Goal: Complete application form

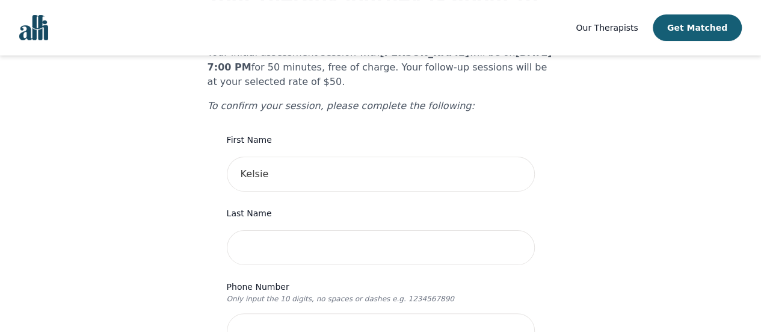
scroll to position [203, 0]
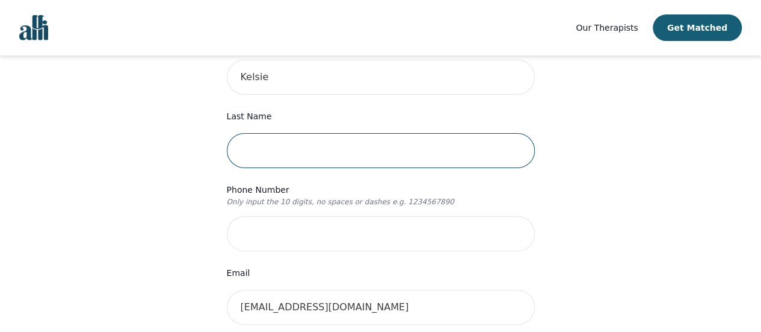
click at [303, 133] on input "text" at bounding box center [381, 150] width 308 height 35
type input "[PERSON_NAME]"
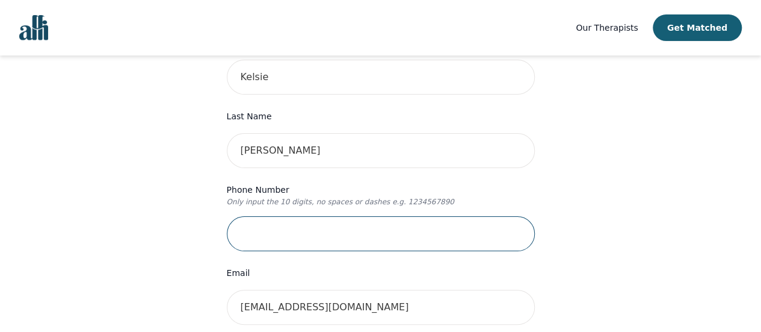
click at [292, 223] on input "tel" at bounding box center [381, 233] width 308 height 35
type input "7054654056"
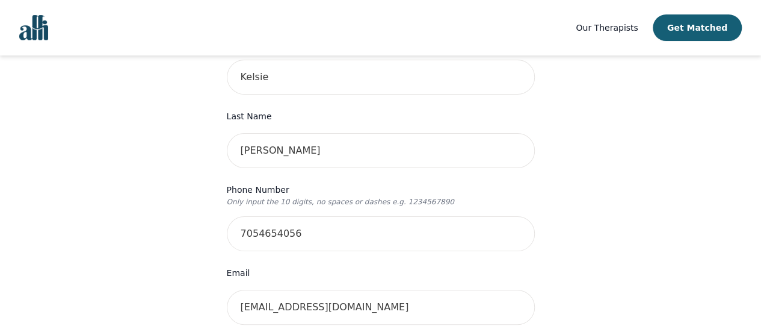
type input "[STREET_ADDRESS]"
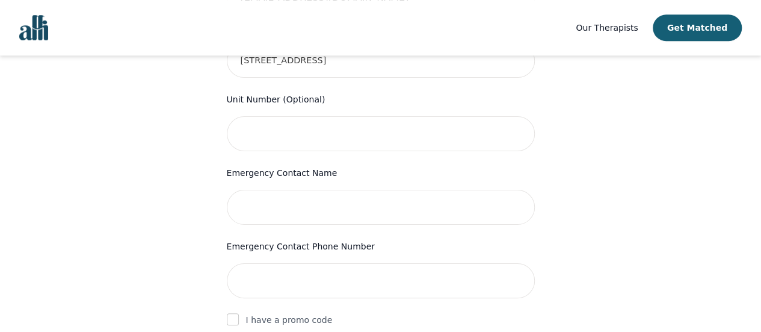
scroll to position [513, 0]
click at [298, 189] on input "text" at bounding box center [381, 206] width 308 height 35
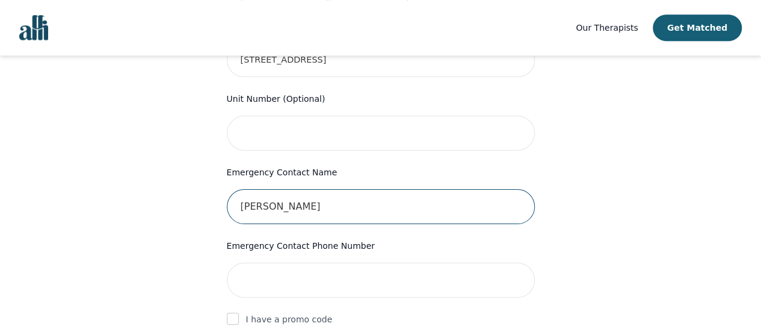
type input "[PERSON_NAME]"
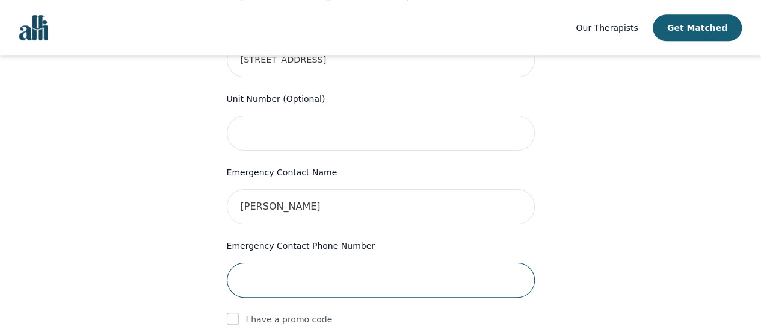
click at [291, 262] on input "tel" at bounding box center [381, 279] width 308 height 35
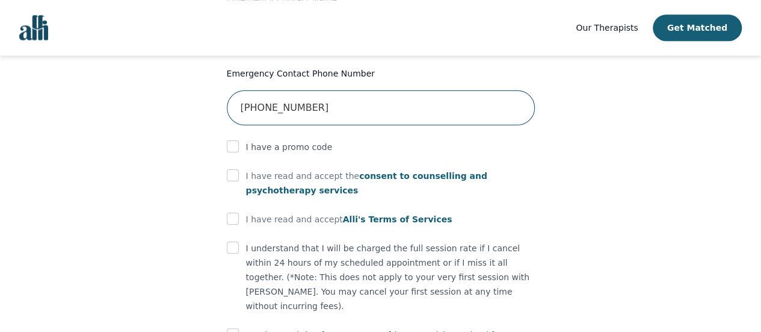
scroll to position [705, 0]
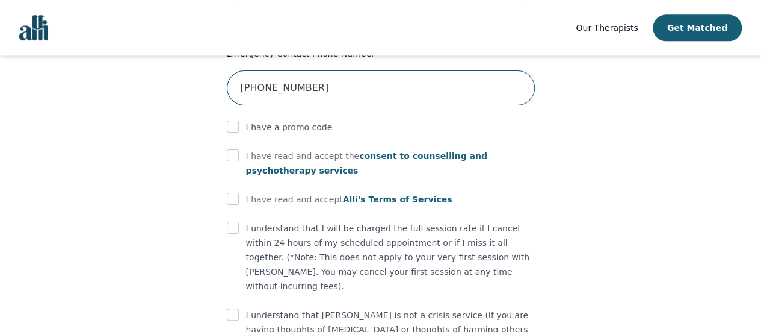
type input "[PHONE_NUMBER]"
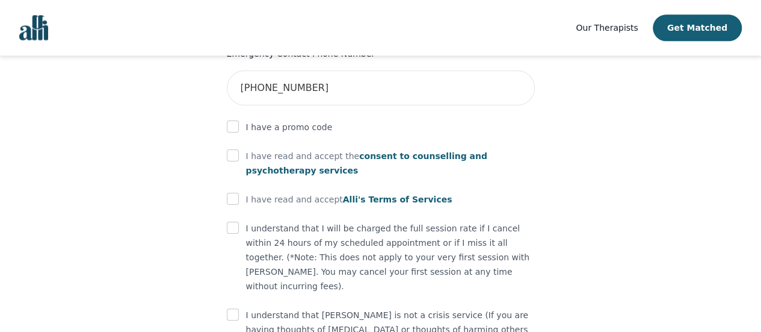
click at [231, 149] on div "I have read and accept the consent to counselling and [MEDICAL_DATA] services" at bounding box center [381, 163] width 308 height 29
click at [231, 149] on input "checkbox" at bounding box center [233, 155] width 12 height 12
checkbox input "true"
click at [231, 193] on input "checkbox" at bounding box center [233, 199] width 12 height 12
checkbox input "true"
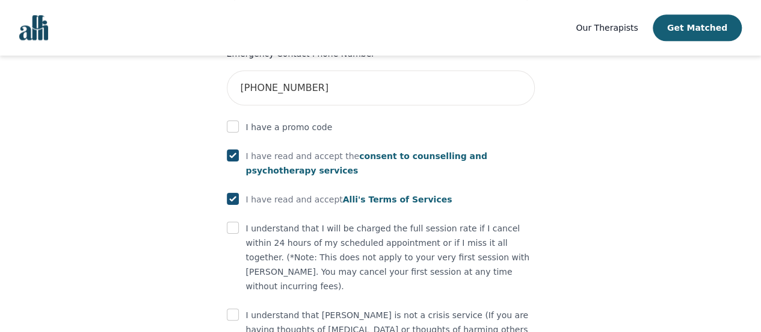
click at [233, 221] on div at bounding box center [233, 228] width 12 height 14
click at [229, 221] on input "checkbox" at bounding box center [233, 227] width 12 height 12
checkbox input "true"
click at [231, 308] on input "checkbox" at bounding box center [233, 314] width 12 height 12
checkbox input "true"
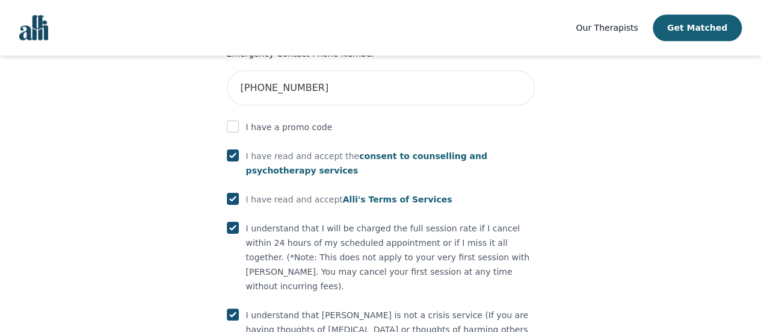
scroll to position [749, 0]
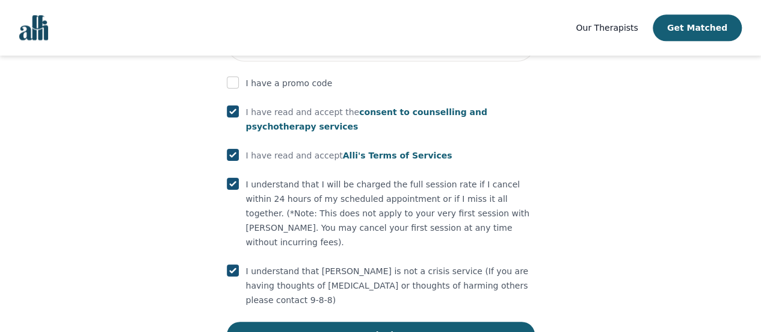
click at [346, 321] on button "Submit" at bounding box center [381, 334] width 308 height 26
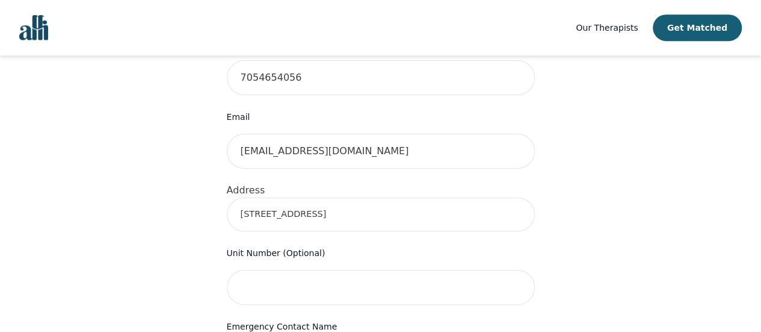
scroll to position [357, 0]
click at [380, 199] on input "[STREET_ADDRESS]" at bounding box center [381, 216] width 308 height 34
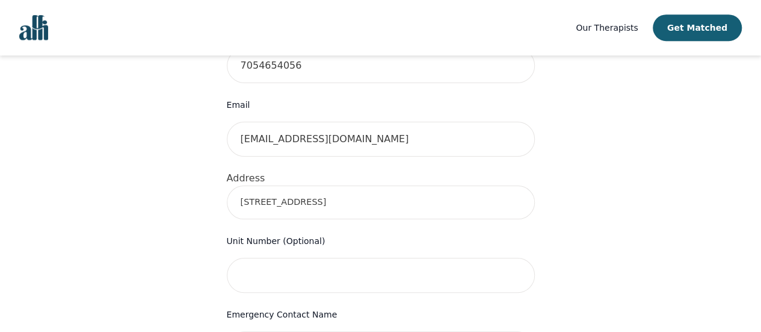
scroll to position [369, 0]
click at [353, 187] on input "[STREET_ADDRESS]" at bounding box center [381, 204] width 308 height 34
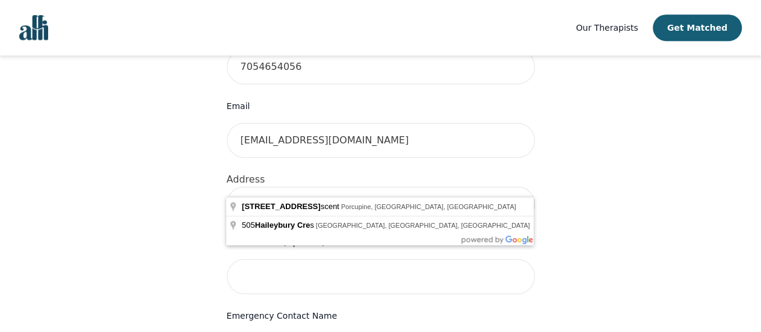
type input "5"
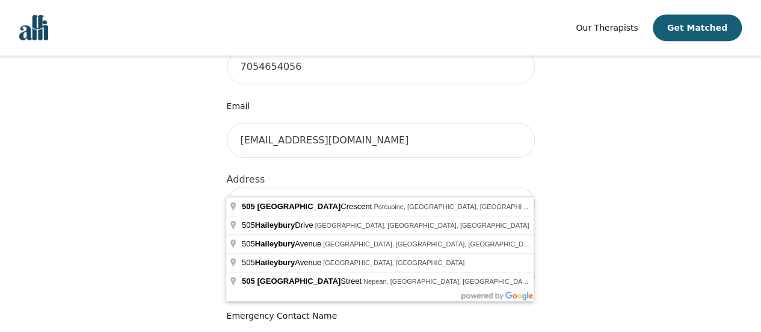
type input "[STREET_ADDRESS]"
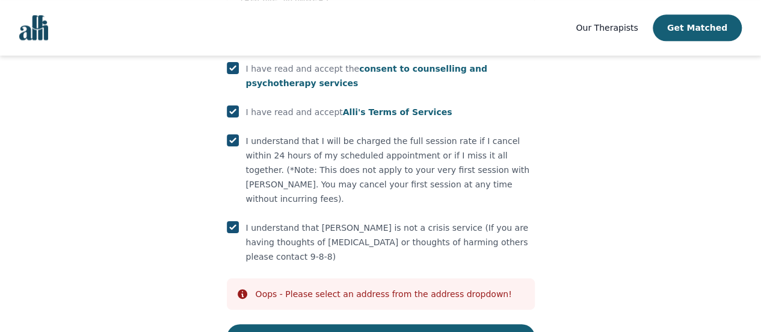
scroll to position [794, 0]
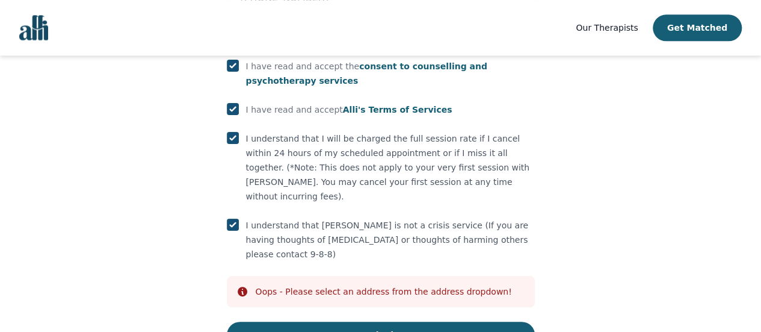
click at [380, 321] on button "Submit" at bounding box center [381, 334] width 308 height 26
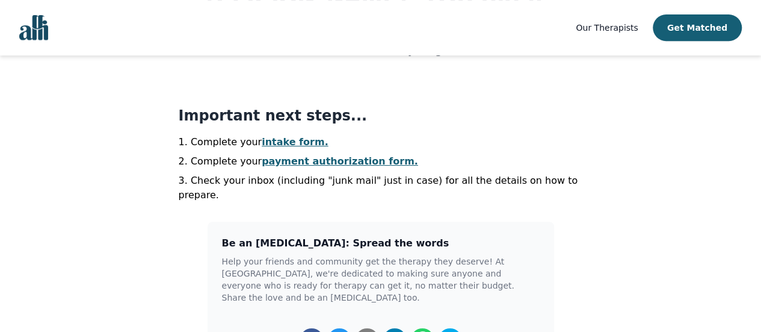
scroll to position [238, 0]
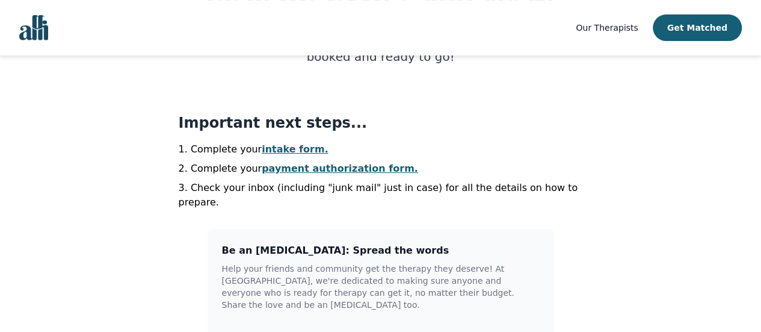
click at [273, 152] on link "intake form." at bounding box center [295, 148] width 67 height 11
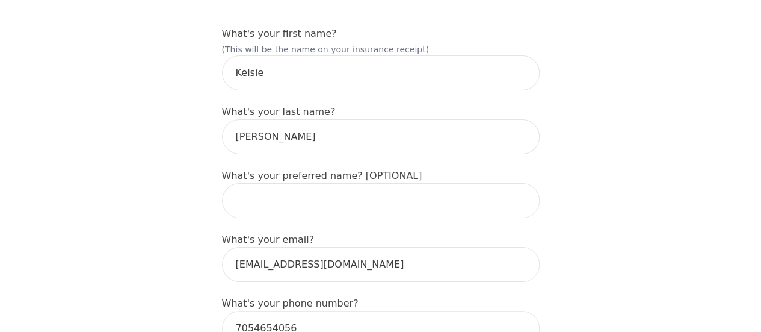
scroll to position [186, 0]
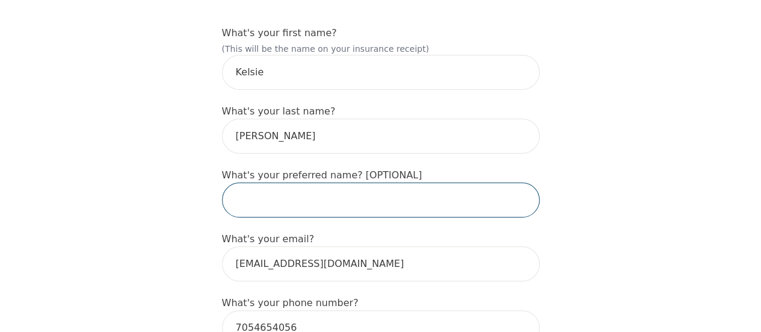
click at [389, 182] on input "text" at bounding box center [381, 199] width 318 height 35
type input "e"
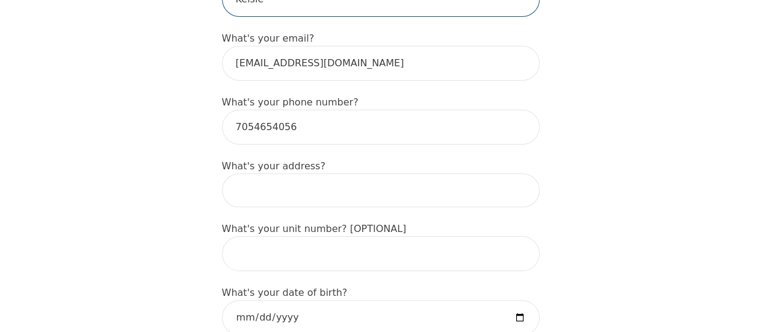
scroll to position [387, 0]
type input "Kelsie"
click at [356, 173] on input at bounding box center [381, 190] width 318 height 34
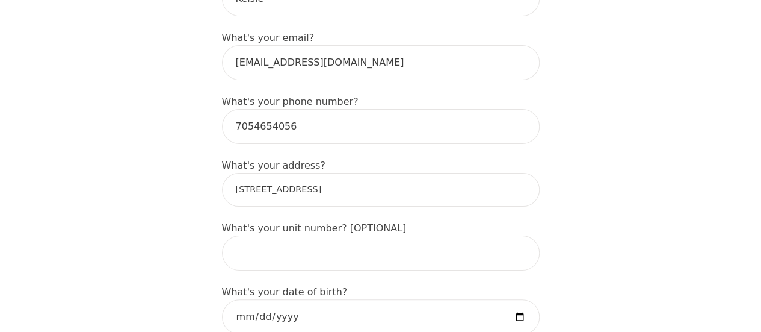
type input "[STREET_ADDRESS]"
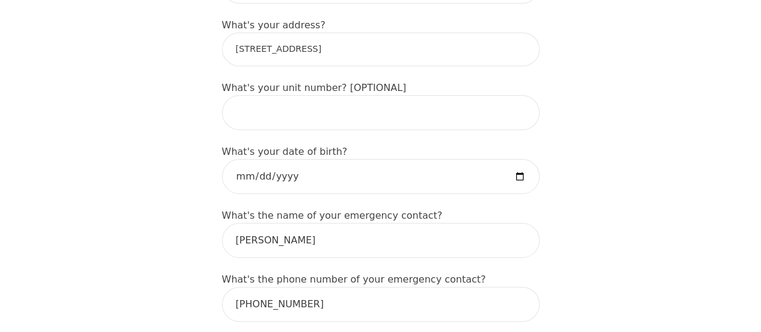
scroll to position [532, 0]
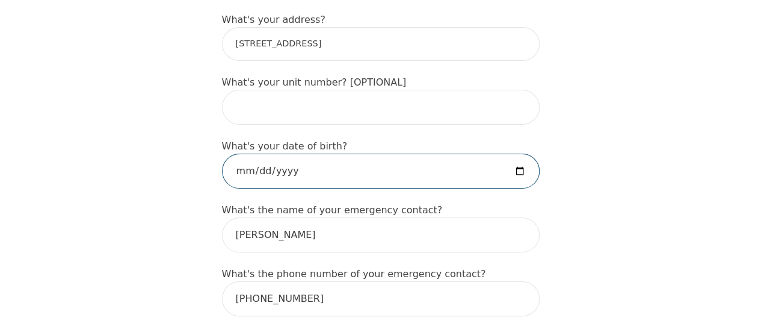
click at [520, 153] on input "date" at bounding box center [381, 170] width 318 height 35
click at [262, 153] on input "date" at bounding box center [381, 170] width 318 height 35
click at [268, 153] on input "date" at bounding box center [381, 170] width 318 height 35
click at [267, 153] on input "date" at bounding box center [381, 170] width 318 height 35
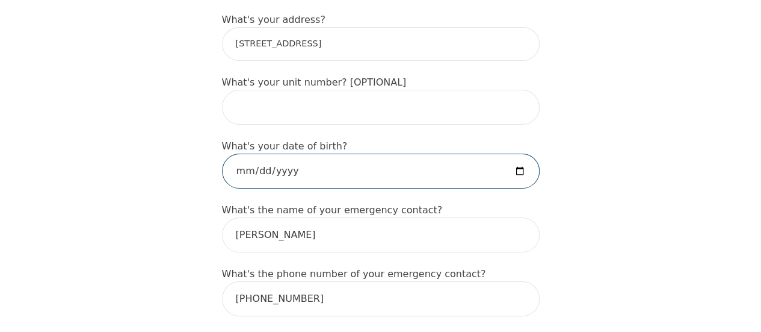
type input "[DATE]"
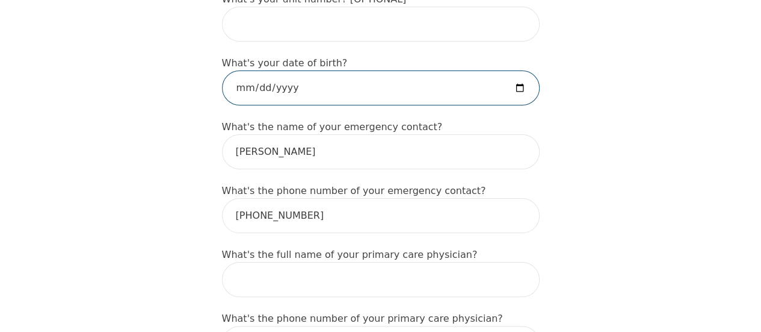
scroll to position [616, 0]
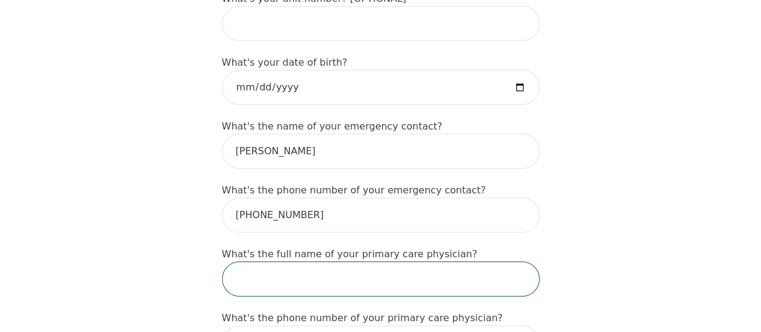
click at [273, 261] on input "text" at bounding box center [381, 278] width 318 height 35
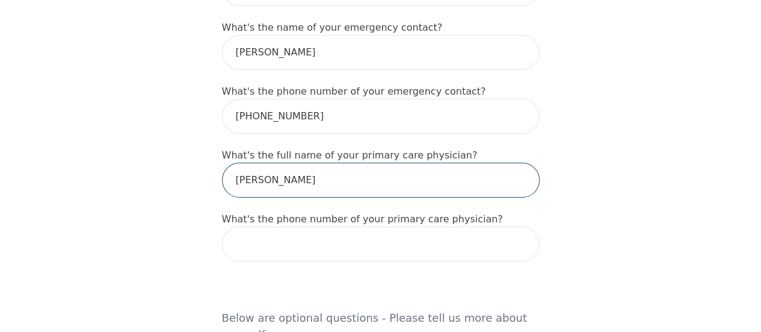
scroll to position [715, 0]
type input "[PERSON_NAME]"
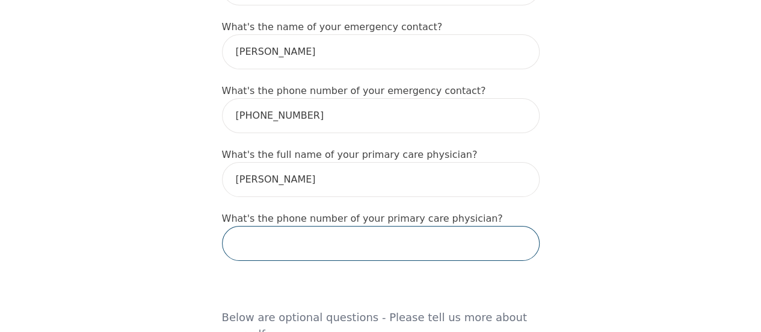
click at [275, 226] on input "tel" at bounding box center [381, 243] width 318 height 35
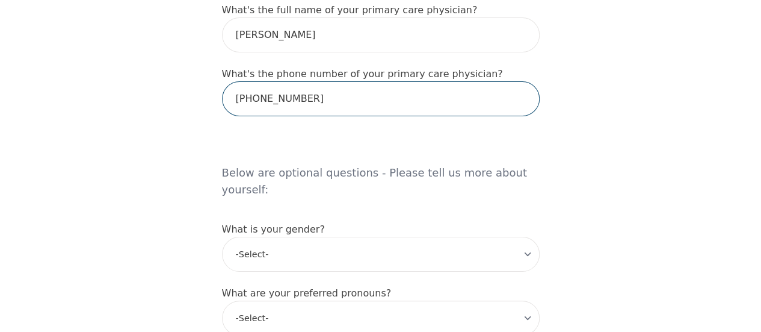
scroll to position [908, 0]
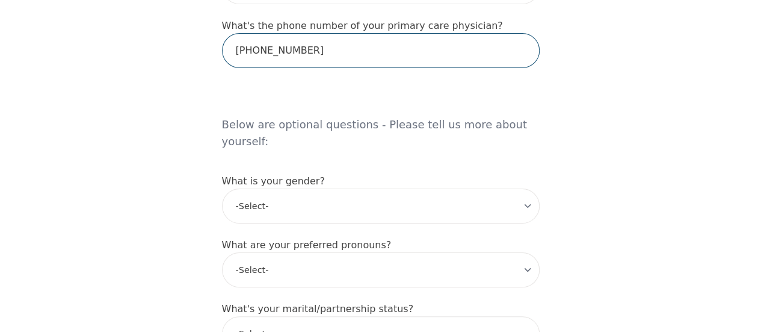
type input "[PHONE_NUMBER]"
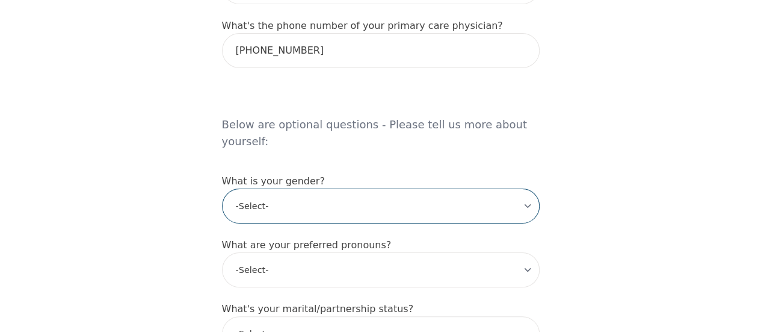
click at [280, 188] on select "-Select- [DEMOGRAPHIC_DATA] [DEMOGRAPHIC_DATA] [DEMOGRAPHIC_DATA] [DEMOGRAPHIC_…" at bounding box center [381, 205] width 318 height 35
select select "[DEMOGRAPHIC_DATA]"
click at [222, 188] on select "-Select- [DEMOGRAPHIC_DATA] [DEMOGRAPHIC_DATA] [DEMOGRAPHIC_DATA] [DEMOGRAPHIC_…" at bounding box center [381, 205] width 318 height 35
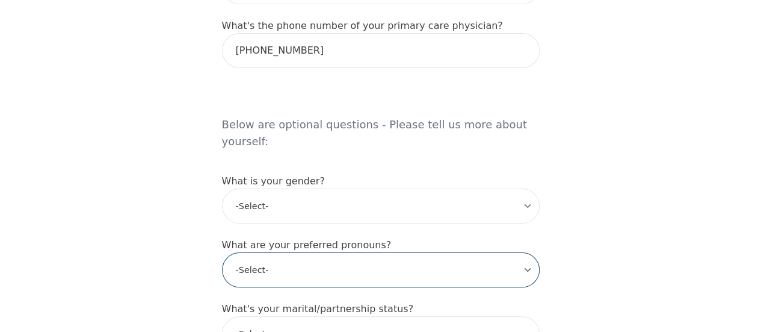
click at [280, 252] on select "-Select- he/him she/her they/them ze/zir xe/xem ey/em ve/ver tey/ter e/e per/pe…" at bounding box center [381, 269] width 318 height 35
select select "she/her"
click at [222, 252] on select "-Select- he/him she/her they/them ze/zir xe/xem ey/em ve/ver tey/ter e/e per/pe…" at bounding box center [381, 269] width 318 height 35
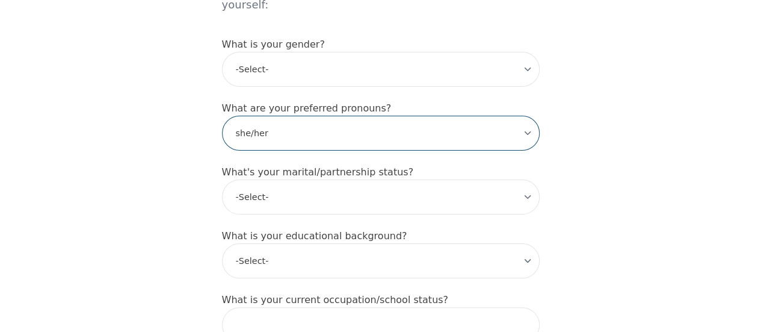
scroll to position [1047, 0]
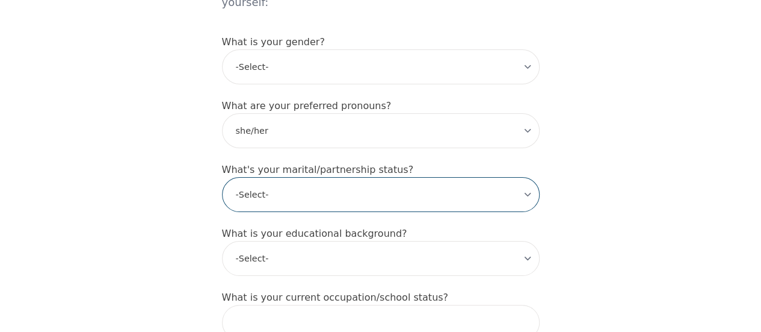
click at [301, 177] on select "-Select- Single Partnered Married Common Law Widowed Separated Divorced" at bounding box center [381, 194] width 318 height 35
select select "Partnered"
click at [222, 177] on select "-Select- Single Partnered Married Common Law Widowed Separated Divorced" at bounding box center [381, 194] width 318 height 35
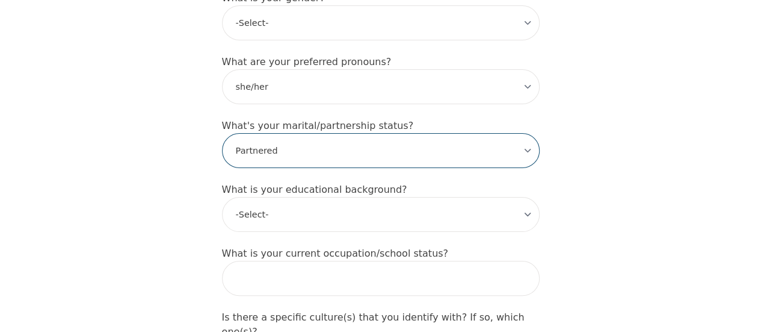
scroll to position [1102, 0]
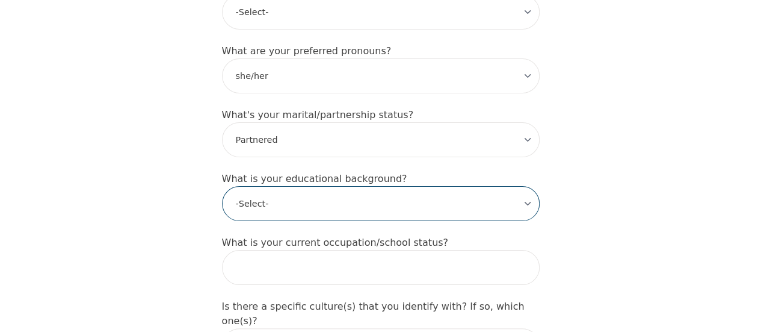
click at [294, 186] on select "-Select- Less than high school High school Associate degree Bachelor degree Mas…" at bounding box center [381, 203] width 318 height 35
select select "Bachelor degree"
click at [222, 186] on select "-Select- Less than high school High school Associate degree Bachelor degree Mas…" at bounding box center [381, 203] width 318 height 35
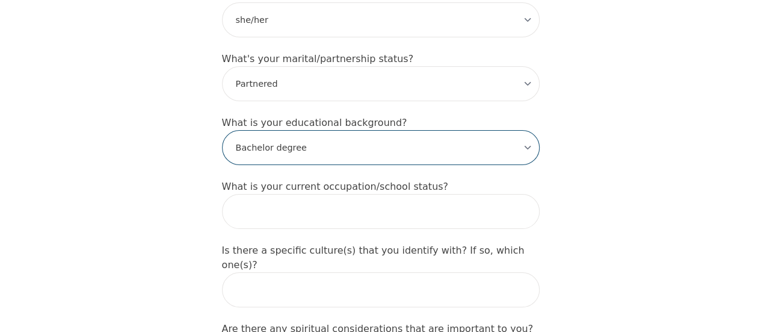
scroll to position [1162, 0]
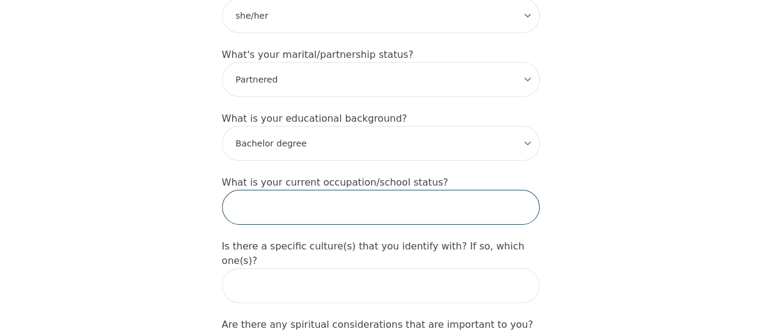
click at [280, 190] on input "text" at bounding box center [381, 207] width 318 height 35
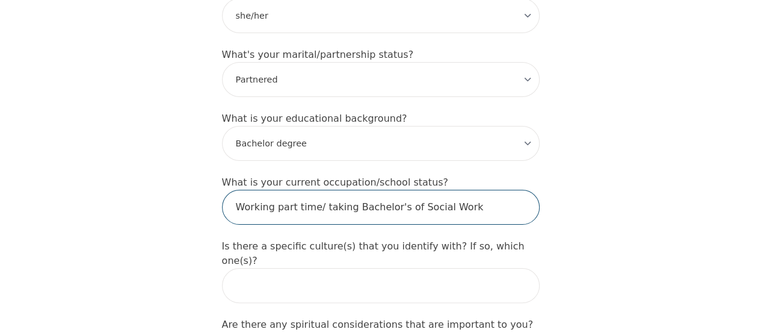
type input "Working part time/ taking Bachelor's of Social Work"
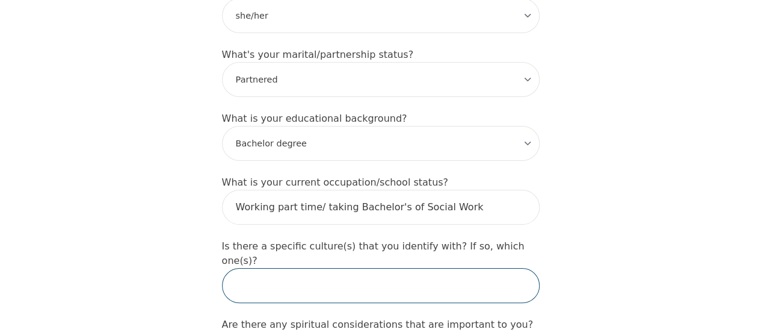
click at [293, 268] on input "text" at bounding box center [381, 285] width 318 height 35
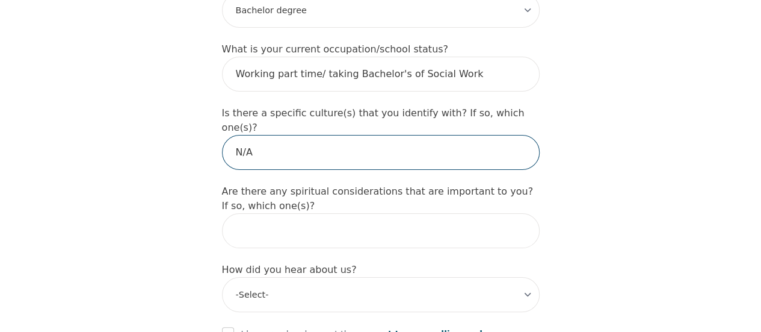
scroll to position [1300, 0]
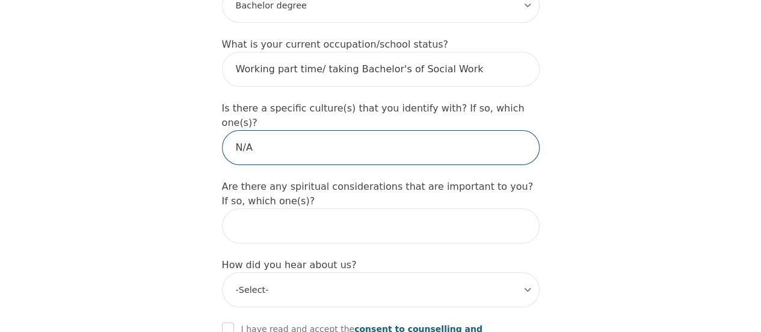
type input "N/A"
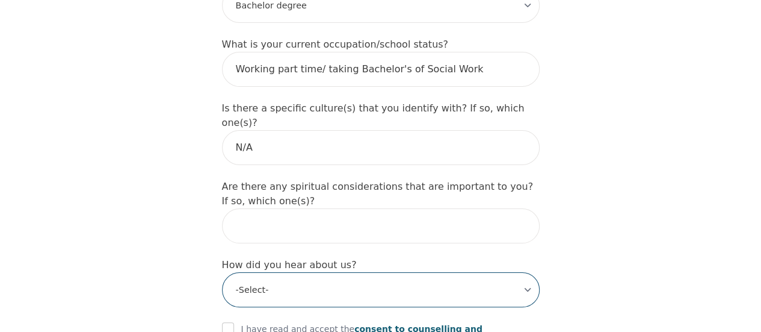
click at [293, 272] on select "-Select- Physician/Specialist Friend Facebook Instagram Google Search Google Ad…" at bounding box center [381, 289] width 318 height 35
select select "Google Search"
click at [222, 272] on select "-Select- Physician/Specialist Friend Facebook Instagram Google Search Google Ad…" at bounding box center [381, 289] width 318 height 35
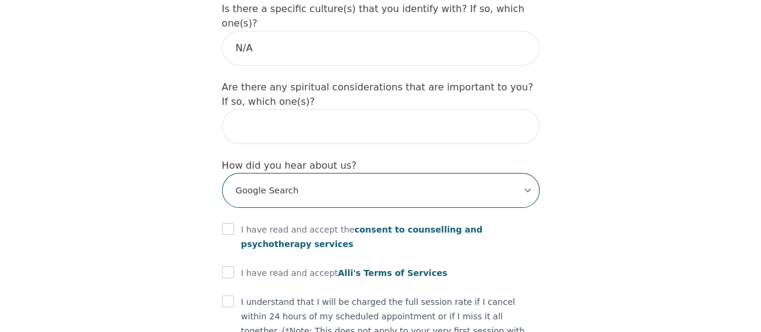
scroll to position [1414, 0]
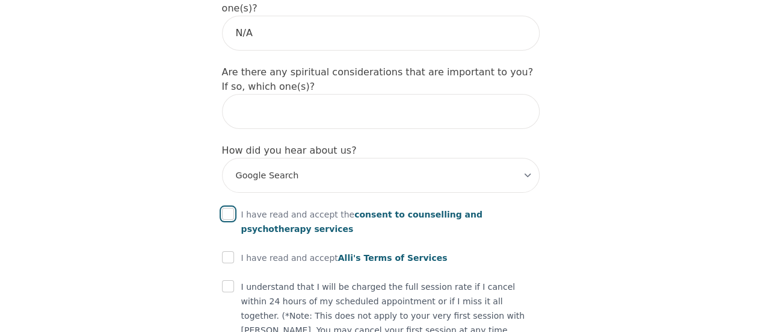
click at [225, 208] on input "checkbox" at bounding box center [228, 214] width 12 height 12
checkbox input "true"
click at [227, 251] on input "checkbox" at bounding box center [228, 257] width 12 height 12
checkbox input "true"
click at [226, 280] on input "checkbox" at bounding box center [228, 286] width 12 height 12
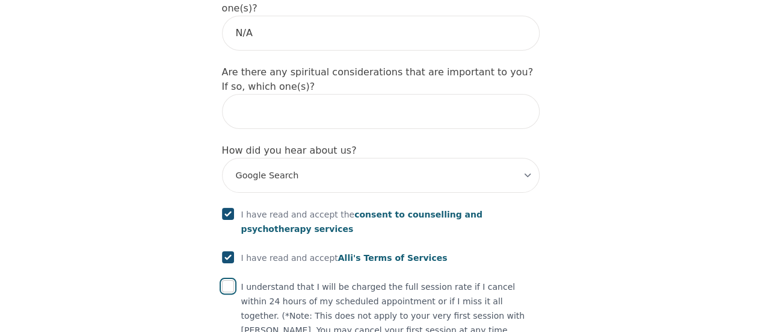
checkbox input "true"
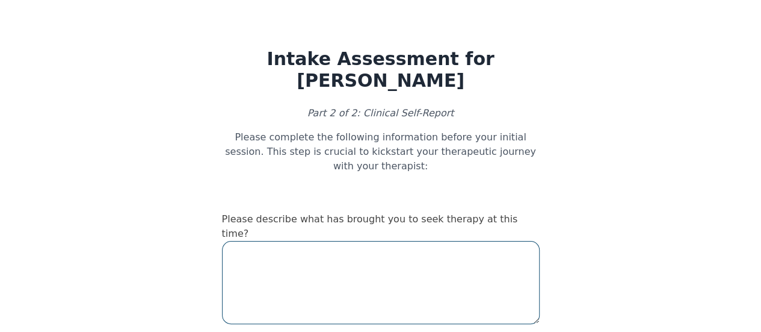
click at [310, 241] on textarea at bounding box center [381, 282] width 318 height 83
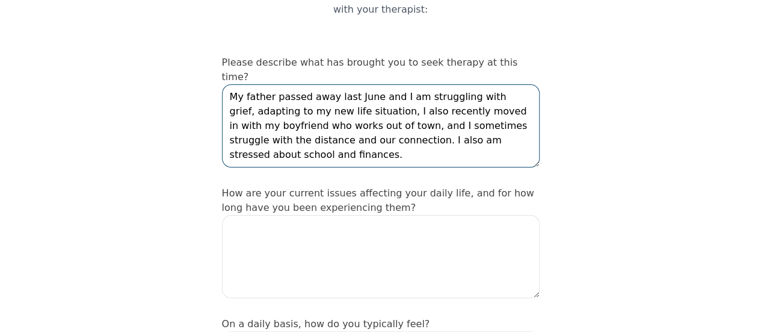
scroll to position [157, 0]
type textarea "My father passed away last June and I am struggling with grief, adapting to my …"
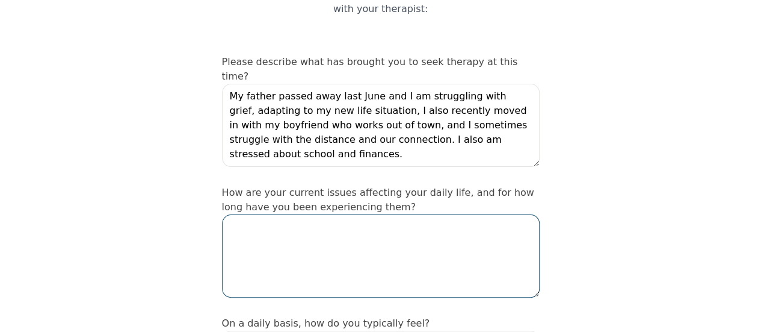
click at [329, 214] on textarea at bounding box center [381, 255] width 318 height 83
type textarea "T"
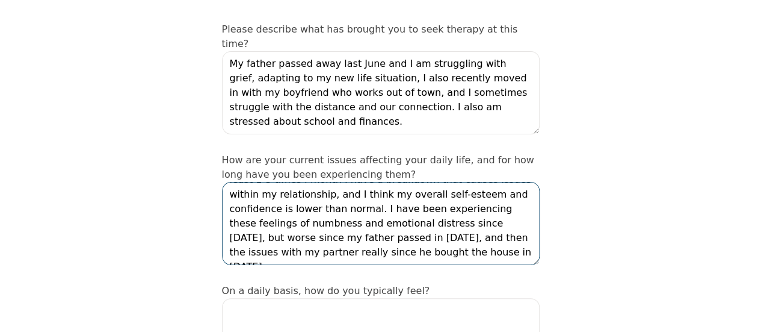
scroll to position [28, 0]
type textarea "Day to day I am overall okay, I am still functioning, but at least 1-3 times I …"
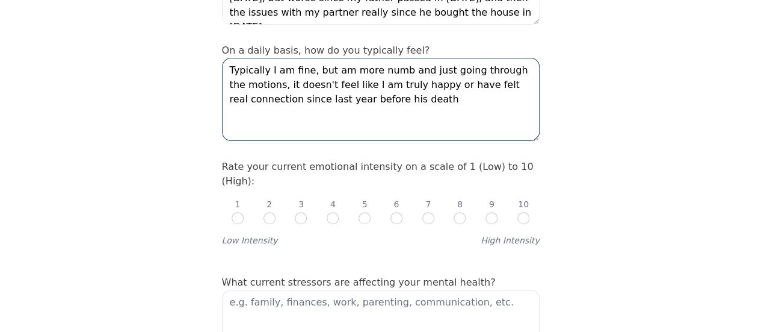
scroll to position [440, 0]
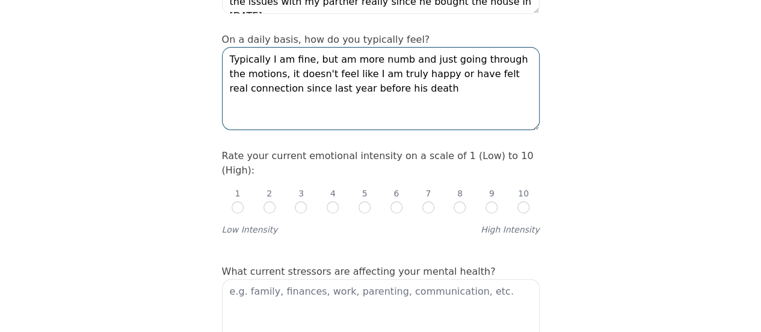
type textarea "Typically I am fine, but am more numb and just going through the motions, it do…"
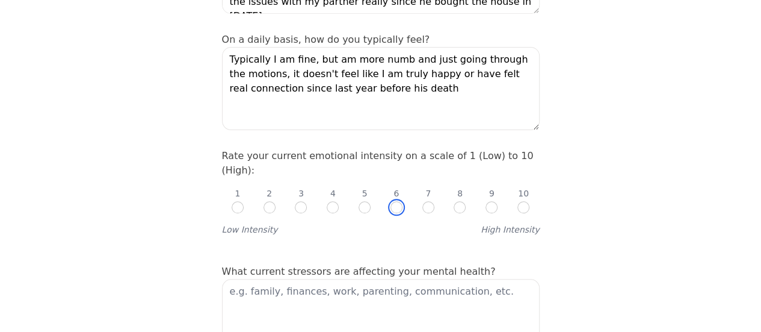
click at [395, 201] on input "radio" at bounding box center [396, 207] width 12 height 12
radio input "true"
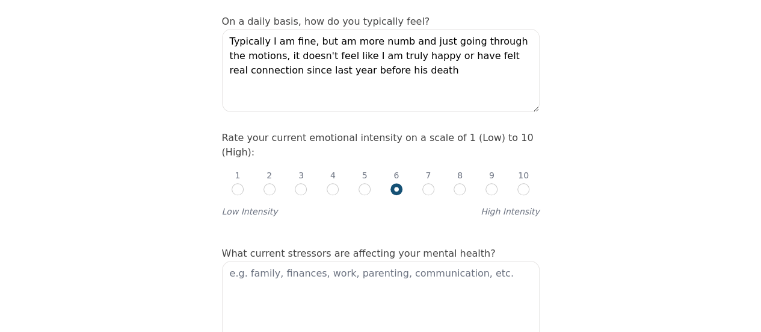
scroll to position [459, 0]
click at [353, 260] on textarea at bounding box center [381, 301] width 318 height 83
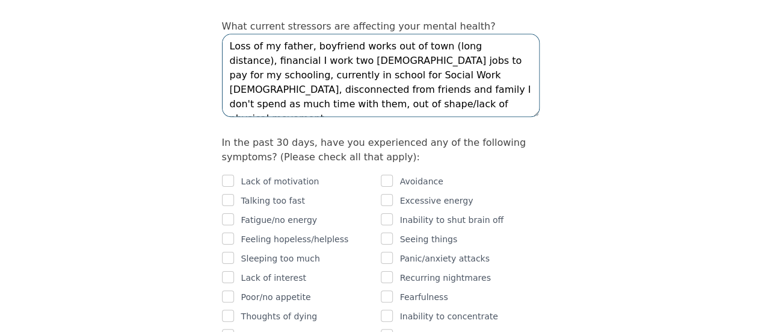
scroll to position [687, 0]
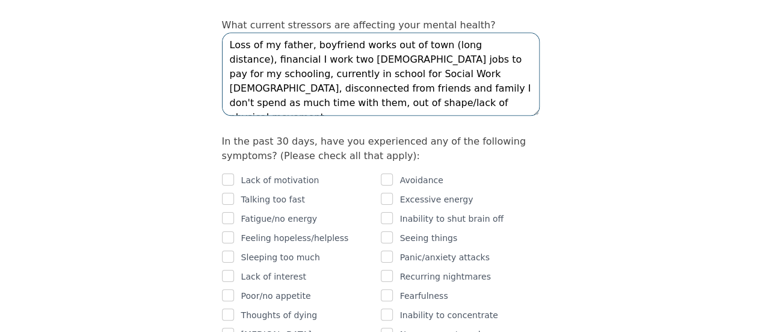
type textarea "Loss of my father, boyfriend works out of town (long distance), financial I wor…"
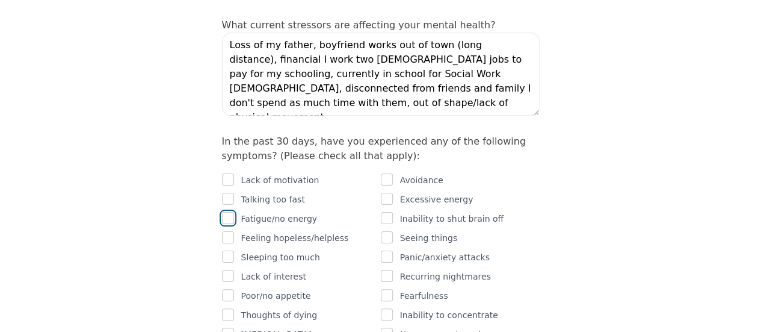
click at [226, 212] on input "checkbox" at bounding box center [228, 218] width 12 height 12
checkbox input "true"
click at [229, 231] on input "checkbox" at bounding box center [228, 237] width 12 height 12
checkbox input "true"
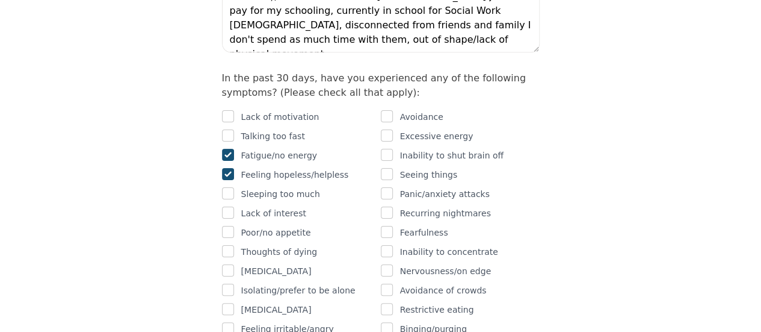
scroll to position [750, 0]
click at [228, 283] on input "checkbox" at bounding box center [228, 289] width 12 height 12
checkbox input "true"
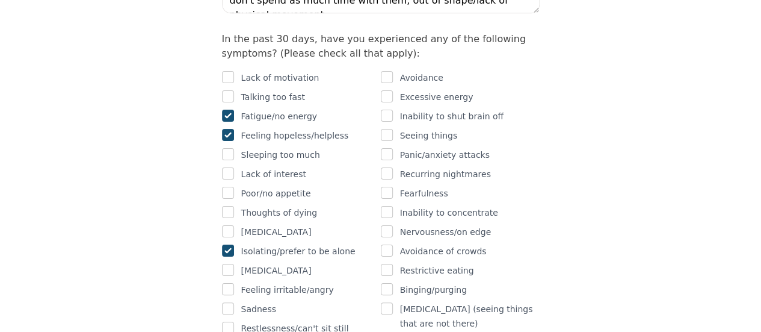
scroll to position [790, 0]
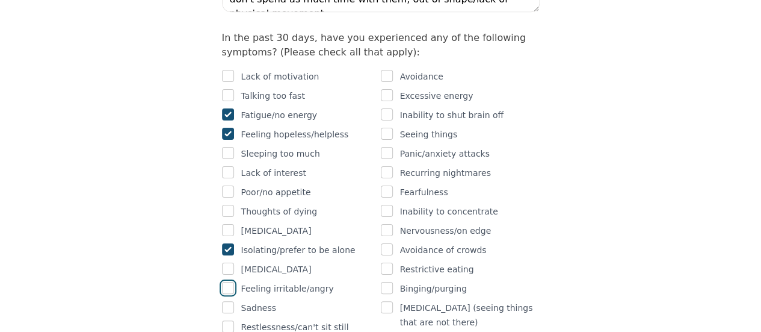
click at [228, 282] on input "checkbox" at bounding box center [228, 288] width 12 height 12
checkbox input "true"
click at [229, 301] on input "checkbox" at bounding box center [228, 307] width 12 height 12
checkbox input "true"
click at [229, 320] on input "checkbox" at bounding box center [228, 326] width 12 height 12
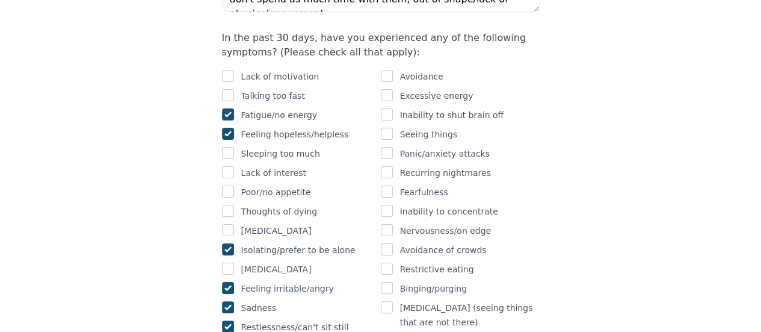
checkbox input "true"
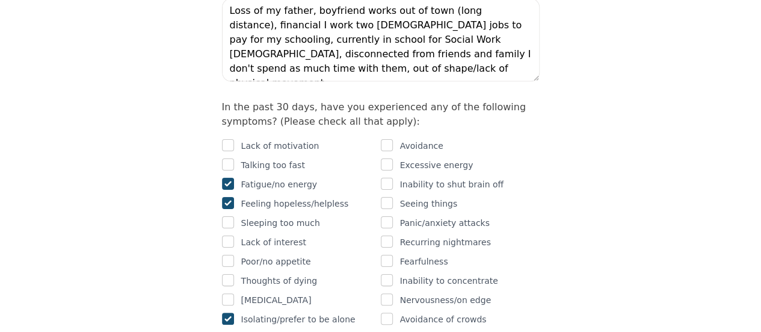
scroll to position [718, 0]
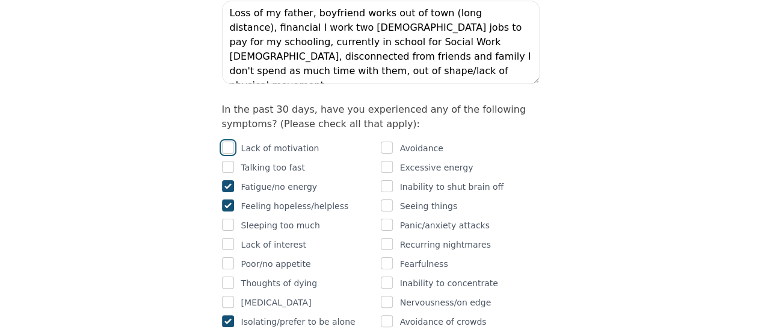
click at [224, 141] on input "checkbox" at bounding box center [228, 147] width 12 height 12
checkbox input "true"
click at [389, 141] on input "checkbox" at bounding box center [387, 147] width 12 height 12
checkbox input "true"
click at [383, 180] on input "checkbox" at bounding box center [387, 186] width 12 height 12
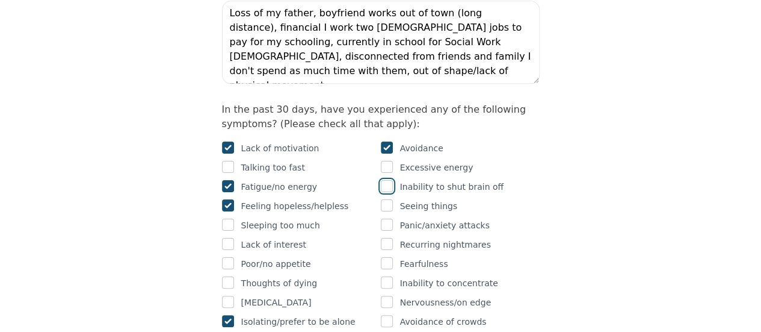
checkbox input "true"
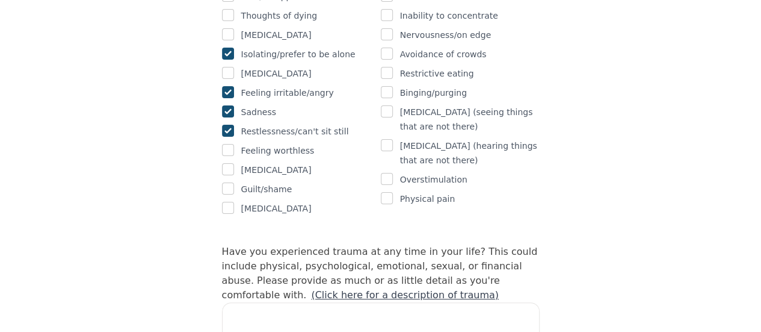
scroll to position [985, 0]
click at [320, 289] on link "(Click here for a description of trauma)" at bounding box center [405, 294] width 188 height 11
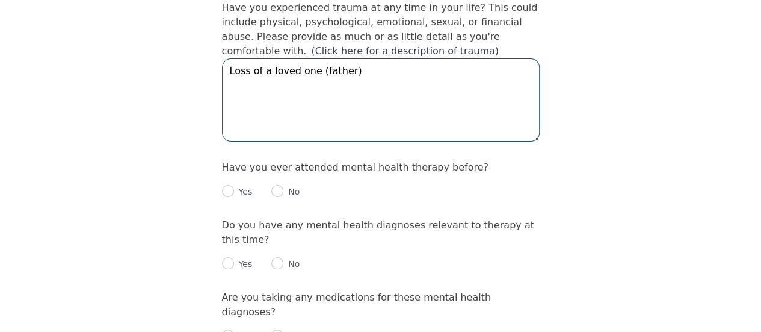
scroll to position [1238, 0]
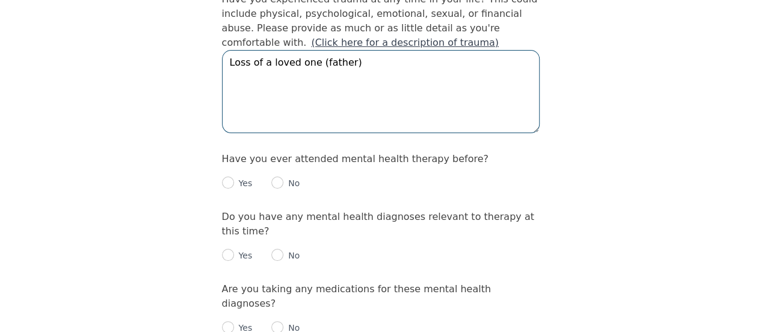
type textarea "Loss of a loved one (father)"
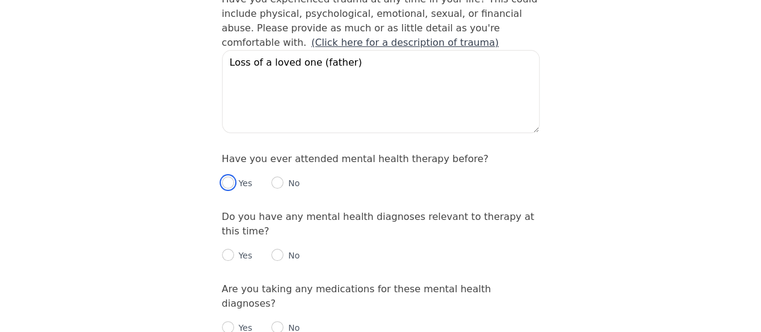
click at [229, 176] on input "radio" at bounding box center [228, 182] width 12 height 12
radio input "true"
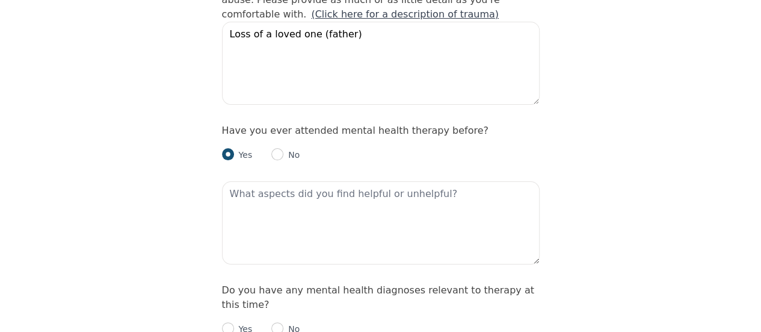
scroll to position [1268, 0]
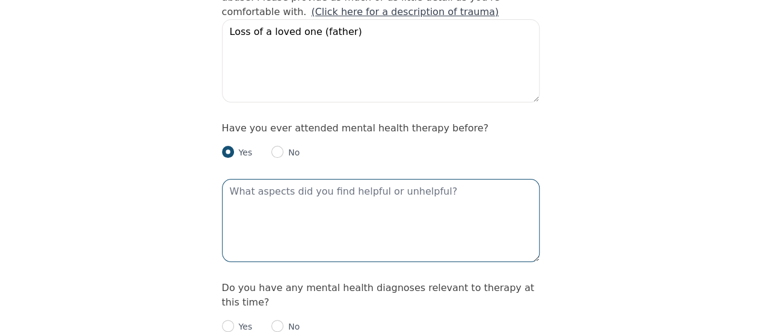
click at [289, 179] on textarea at bounding box center [381, 220] width 318 height 83
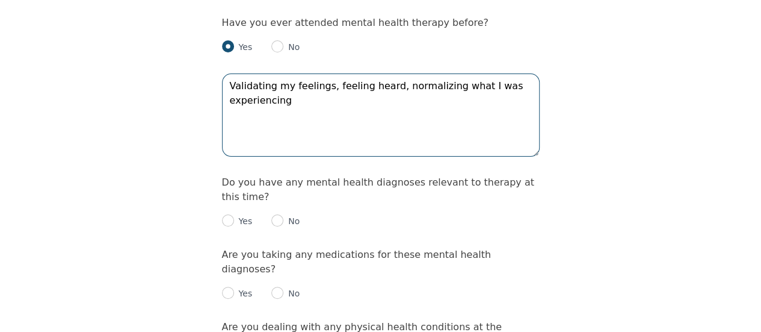
scroll to position [1374, 0]
type textarea "Validating my feelings, feeling heard, normalizing what I was experiencing"
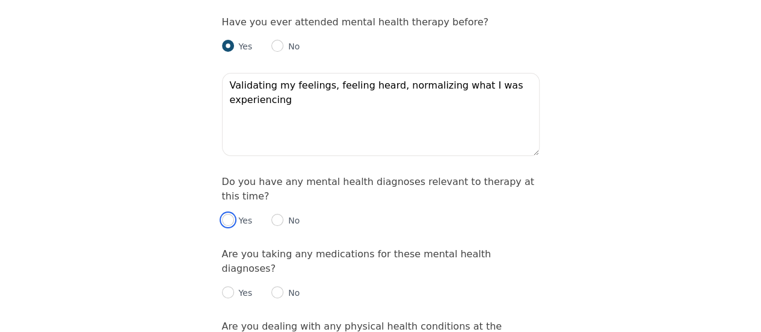
click at [229, 214] on input "radio" at bounding box center [228, 220] width 12 height 12
radio input "true"
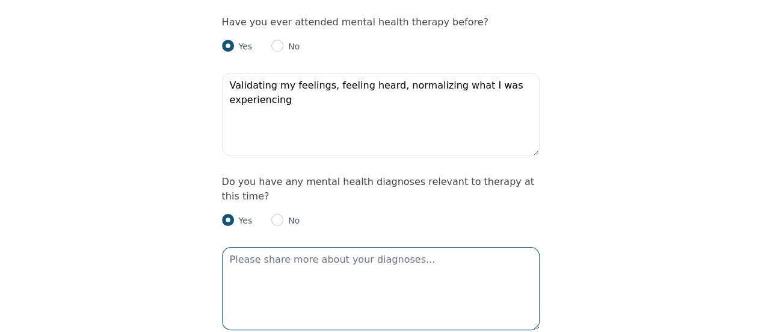
click at [282, 247] on textarea at bounding box center [381, 288] width 318 height 83
type textarea "H"
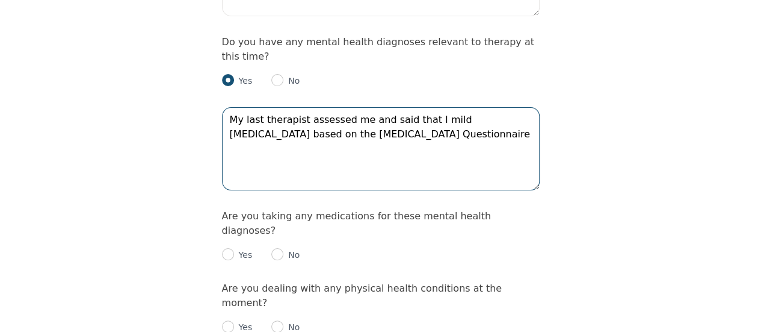
scroll to position [1516, 0]
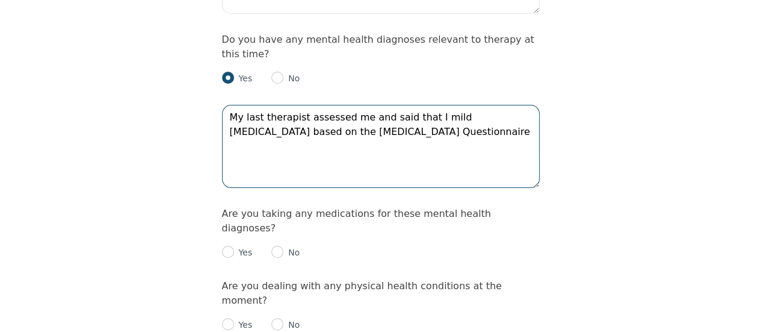
type textarea "My last therapist assessed me and said that I mild [MEDICAL_DATA] based on the …"
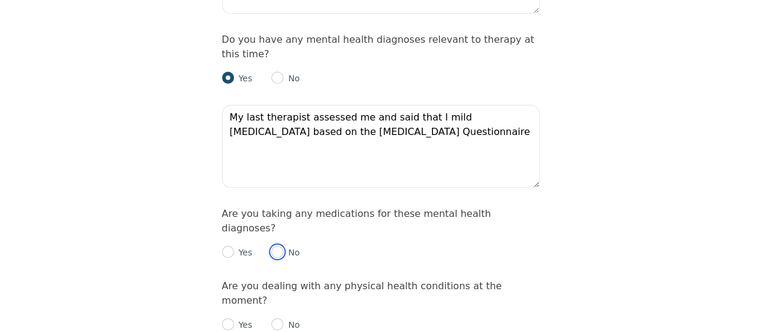
click at [276, 245] on input "radio" at bounding box center [277, 251] width 12 height 12
radio input "true"
click at [273, 318] on input "radio" at bounding box center [277, 324] width 12 height 12
radio input "true"
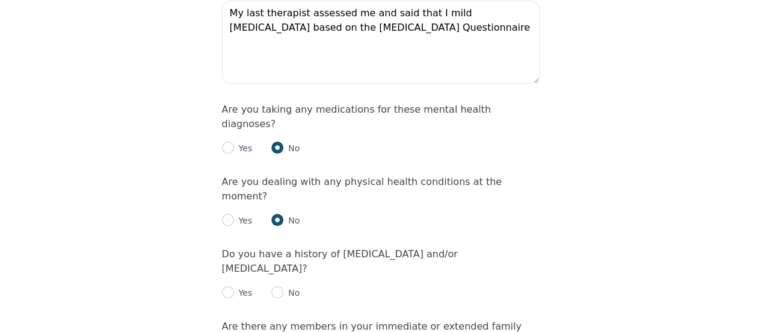
scroll to position [1621, 0]
click at [279, 285] on input "radio" at bounding box center [277, 291] width 12 height 12
radio input "true"
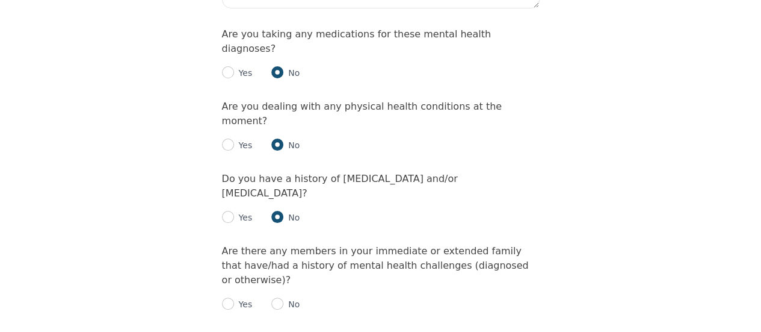
scroll to position [1696, 0]
click at [278, 297] on input "radio" at bounding box center [277, 303] width 12 height 12
radio input "true"
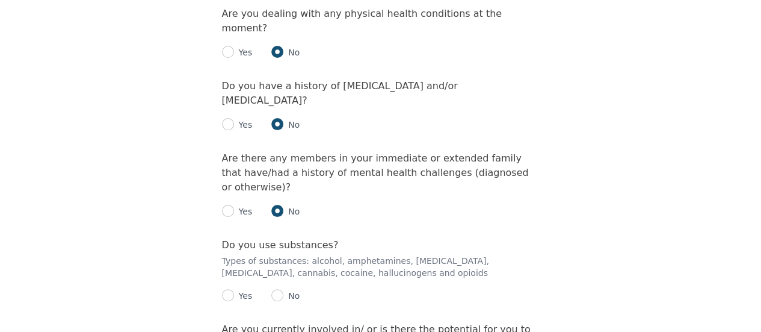
scroll to position [1789, 0]
click at [230, 288] on input "radio" at bounding box center [228, 294] width 12 height 12
radio input "true"
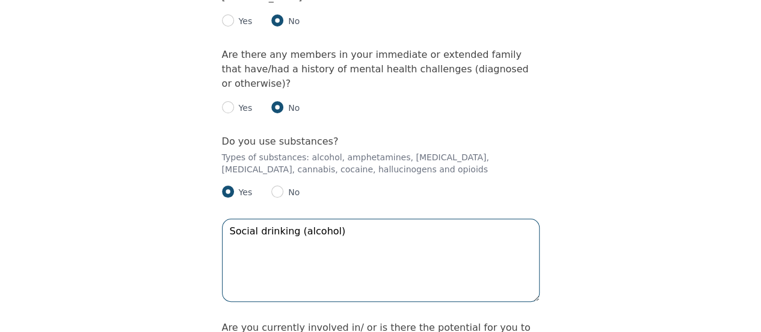
scroll to position [1894, 0]
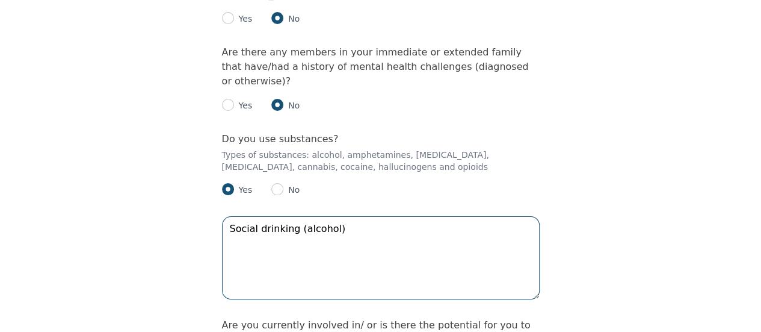
type textarea "Social drinking (alcohol)"
click at [369, 216] on textarea "Social drinking (alcohol)" at bounding box center [381, 257] width 318 height 83
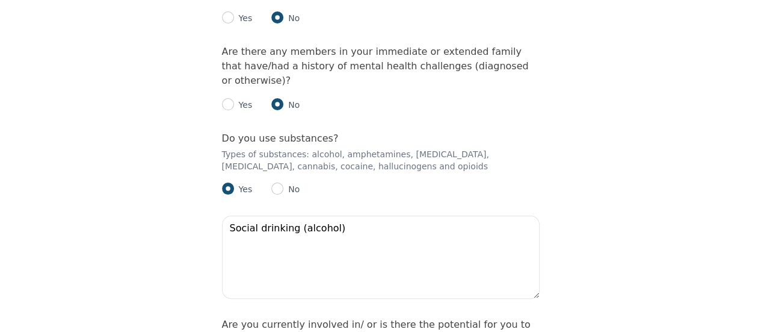
scroll to position [1940, 0]
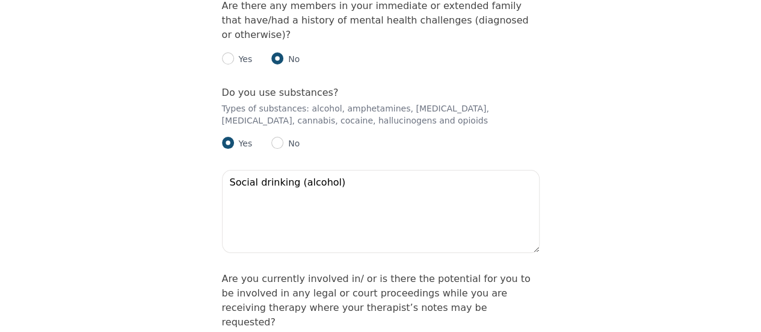
radio input "true"
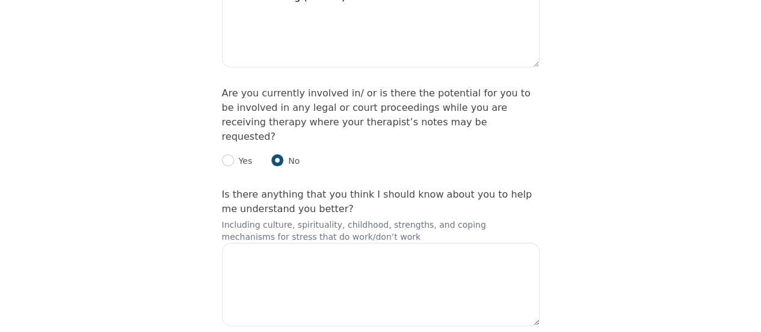
scroll to position [2126, 0]
checkbox input "true"
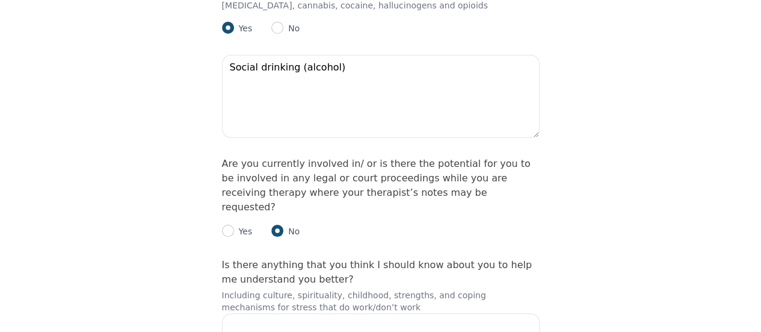
scroll to position [2054, 0]
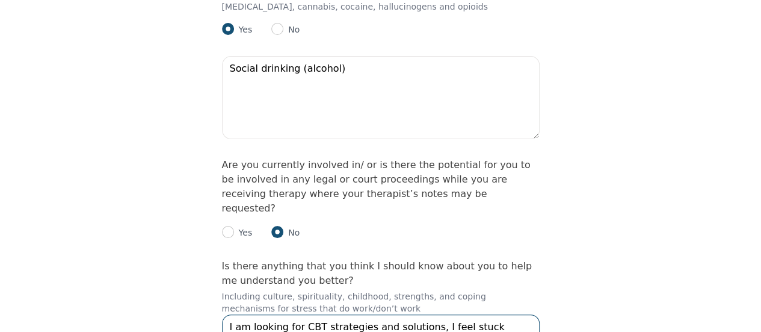
scroll to position [2135, 0]
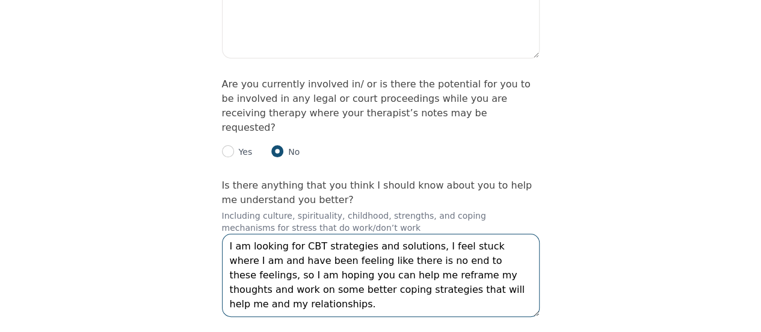
type textarea "I am looking for CBT strategies and solutions, I feel stuck where I am and have…"
